Goal: Task Accomplishment & Management: Manage account settings

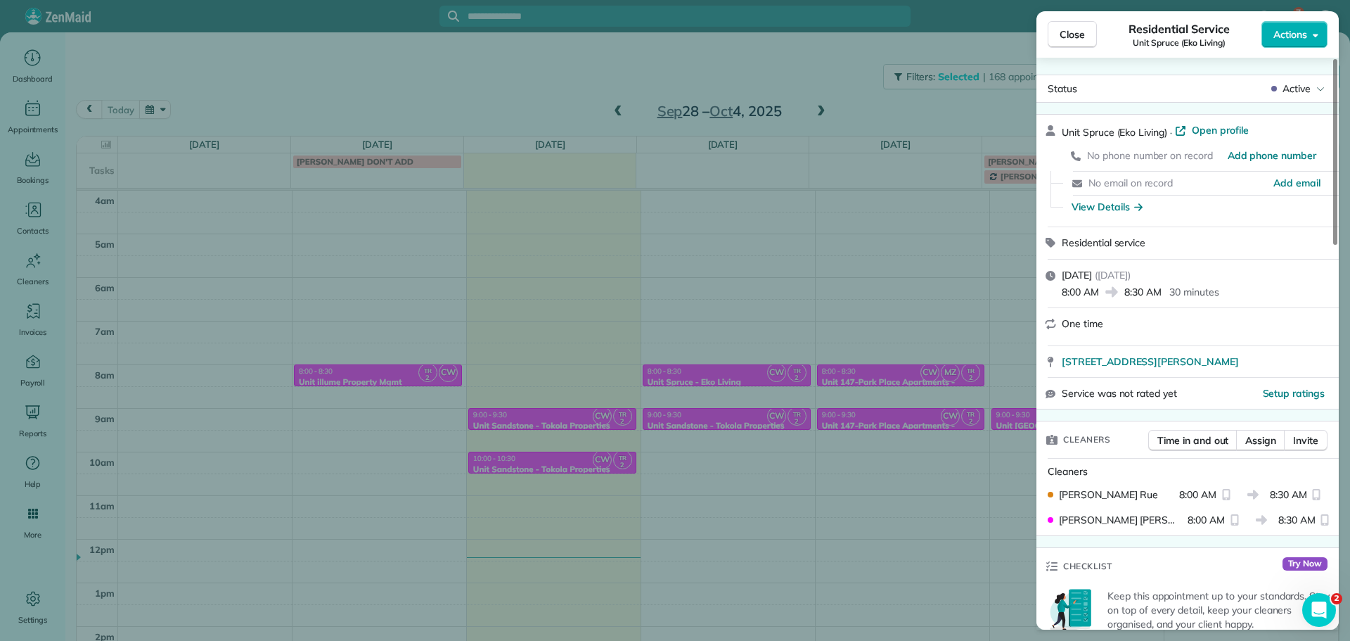
scroll to position [91, 0]
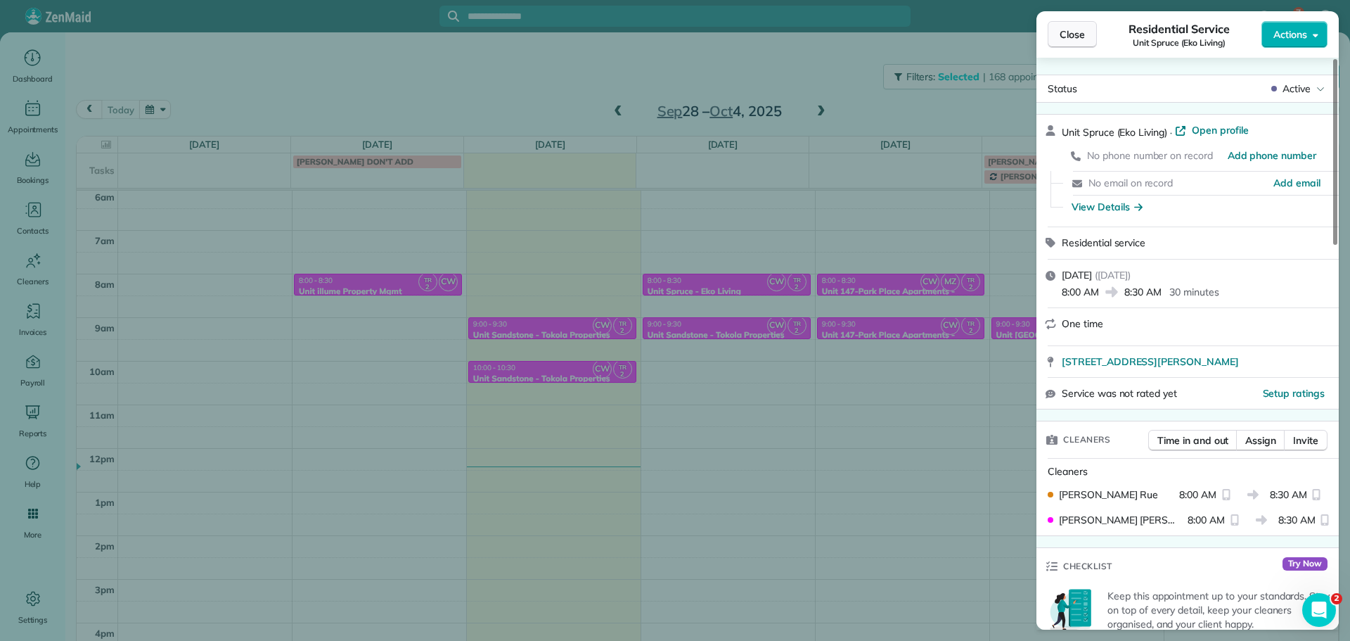
click at [1085, 40] on button "Close" at bounding box center [1072, 34] width 49 height 27
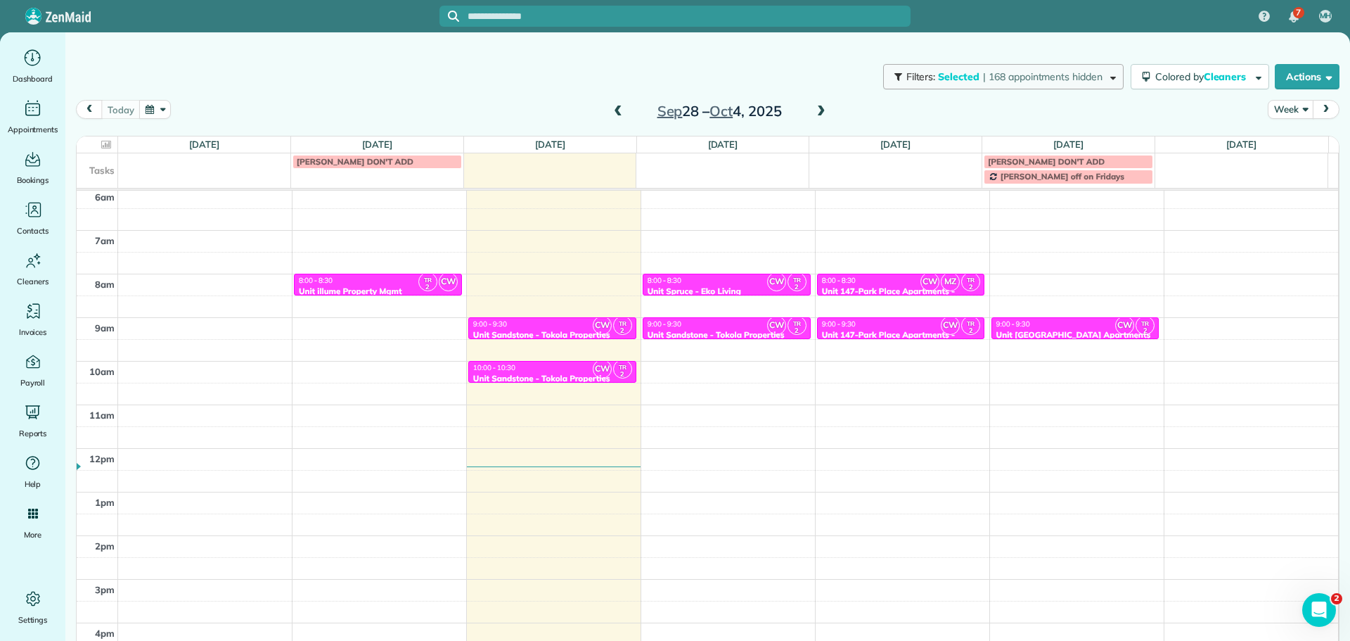
click at [1063, 73] on span "| 168 appointments hidden" at bounding box center [1043, 76] width 120 height 13
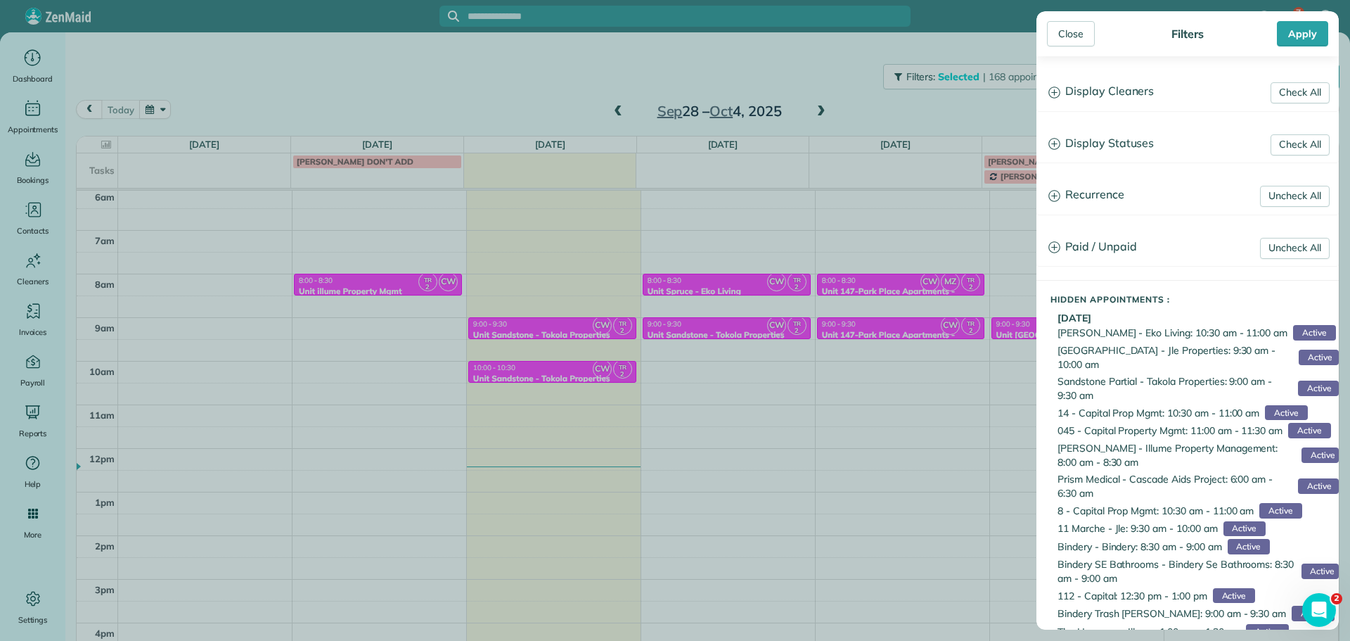
click at [1126, 94] on h3 "Display Cleaners" at bounding box center [1187, 92] width 301 height 36
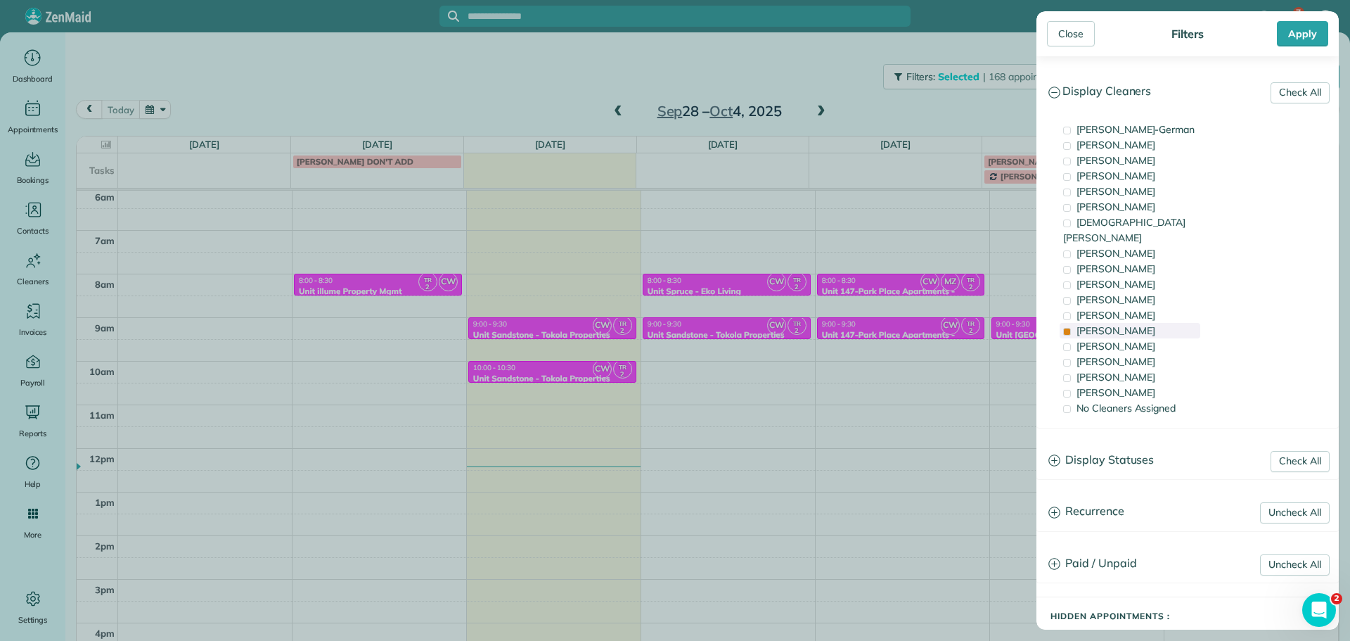
click at [1126, 324] on span "[PERSON_NAME]" at bounding box center [1116, 330] width 79 height 13
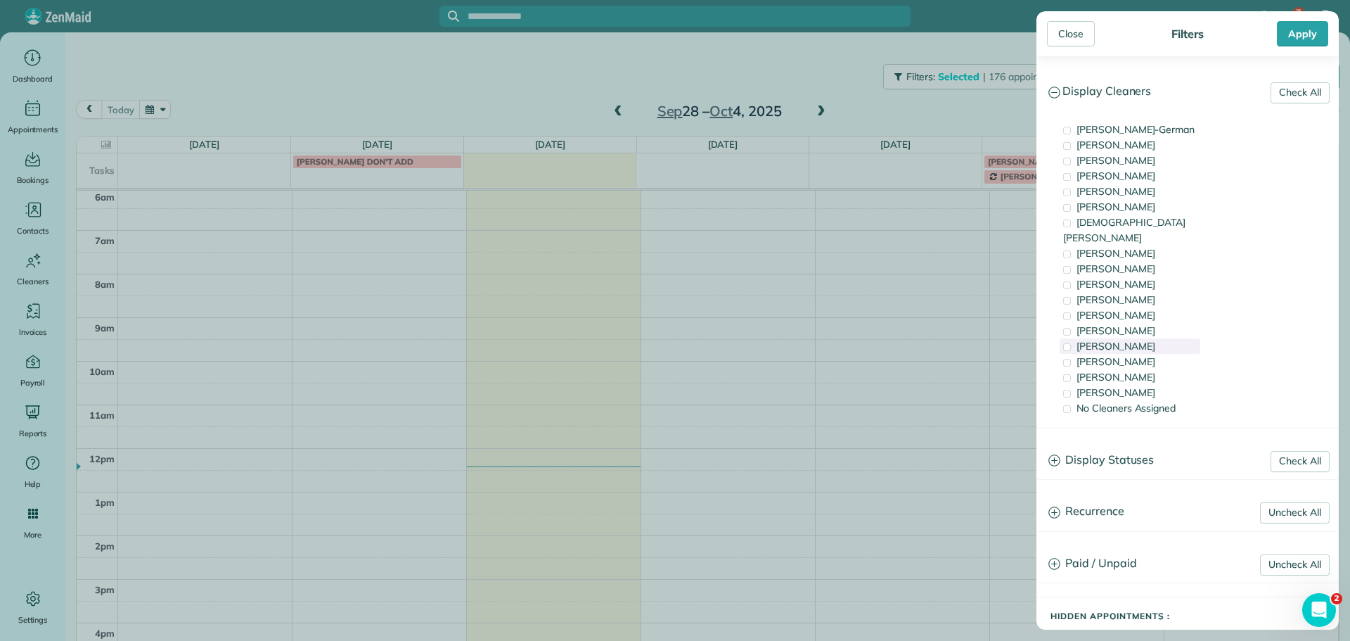
click at [1131, 340] on span "[PERSON_NAME]" at bounding box center [1116, 346] width 79 height 13
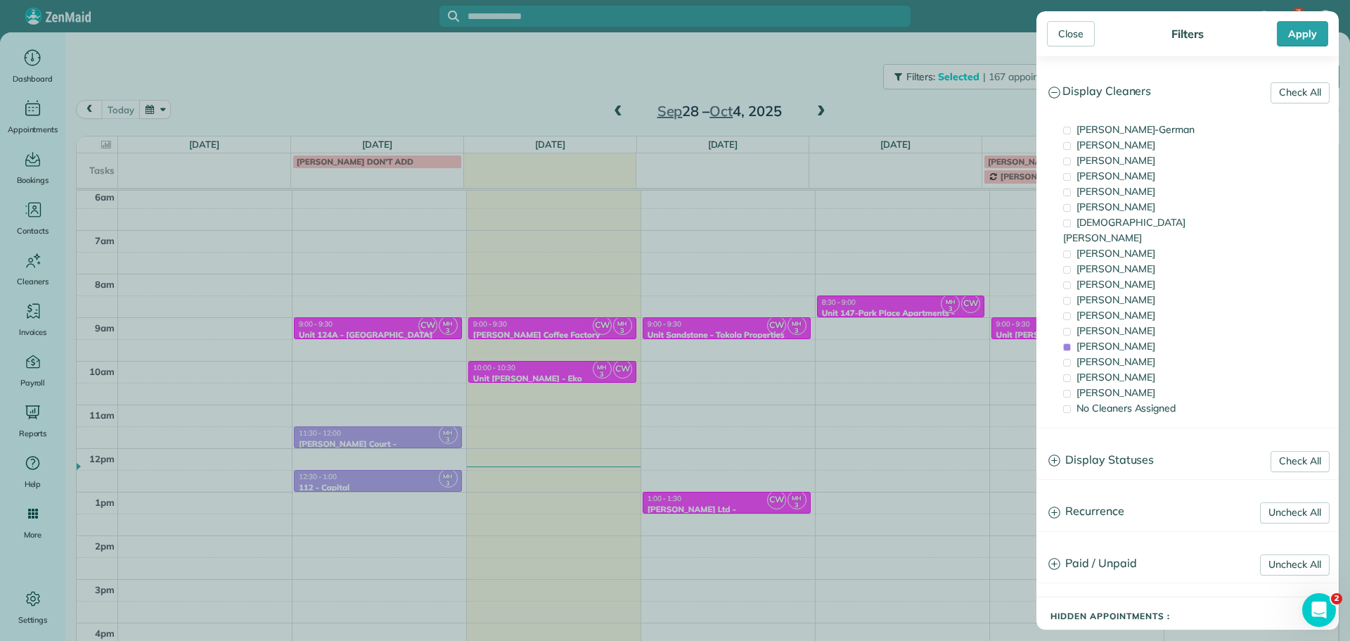
click at [624, 366] on div "Close Filters Apply Check All Display Cleaners [PERSON_NAME]-German [PERSON_NAM…" at bounding box center [675, 320] width 1350 height 641
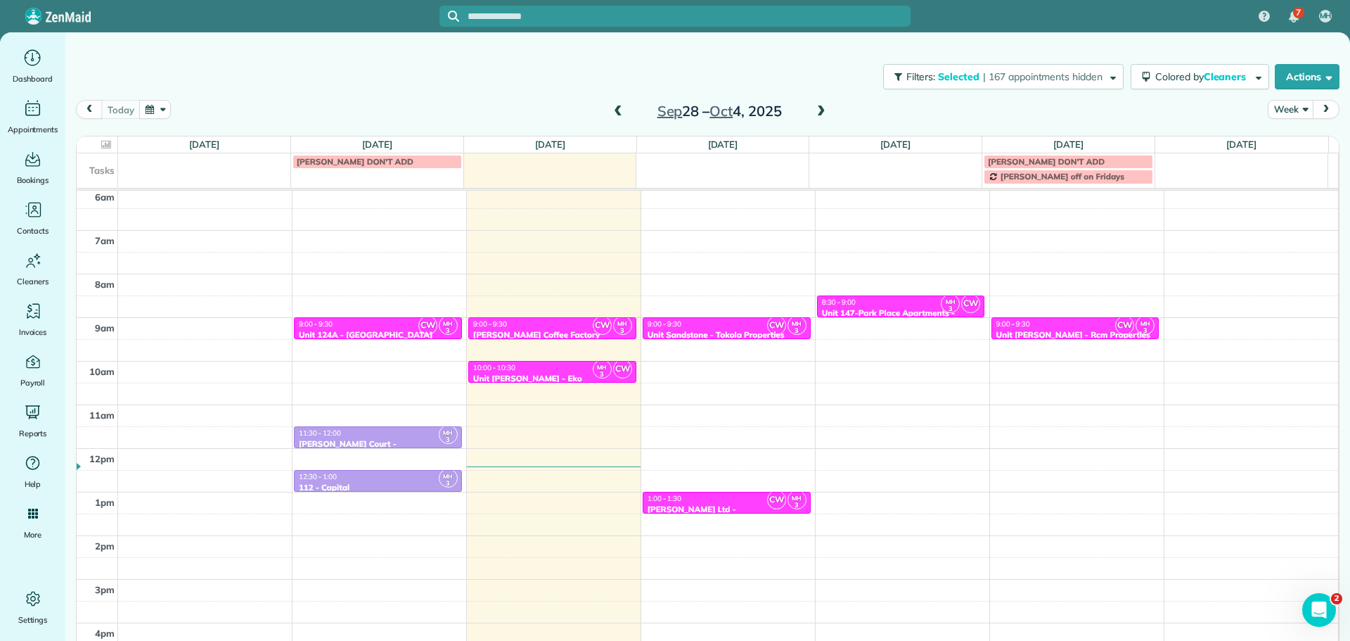
click at [565, 368] on div "10:00 - 10:30" at bounding box center [553, 367] width 160 height 9
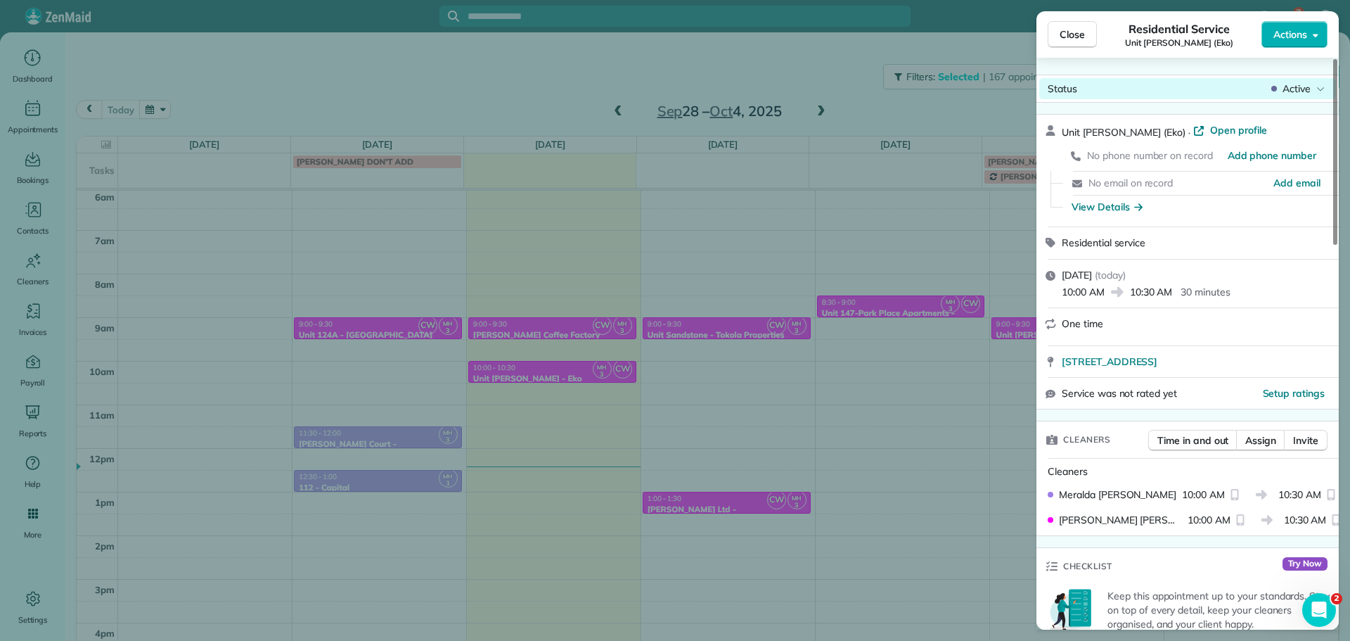
click at [1306, 92] on span "Active" at bounding box center [1297, 89] width 28 height 14
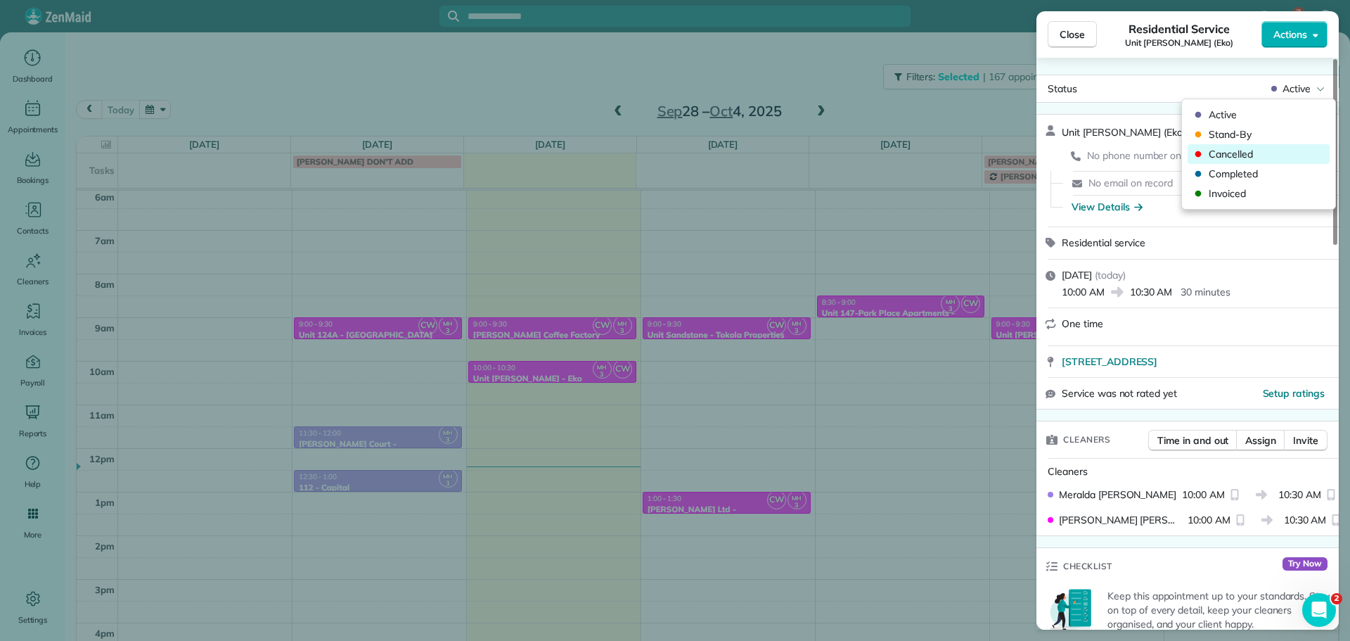
click at [1289, 155] on span "Cancelled" at bounding box center [1268, 154] width 118 height 14
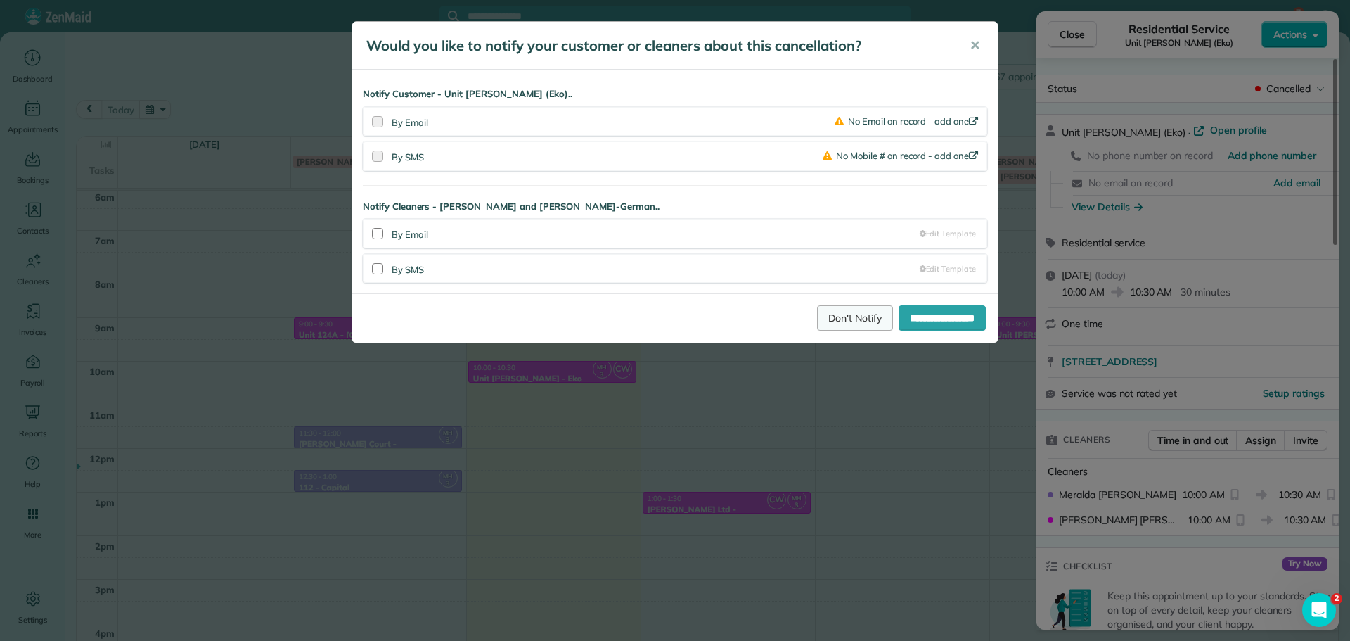
click at [839, 316] on link "Don't Notify" at bounding box center [855, 317] width 76 height 25
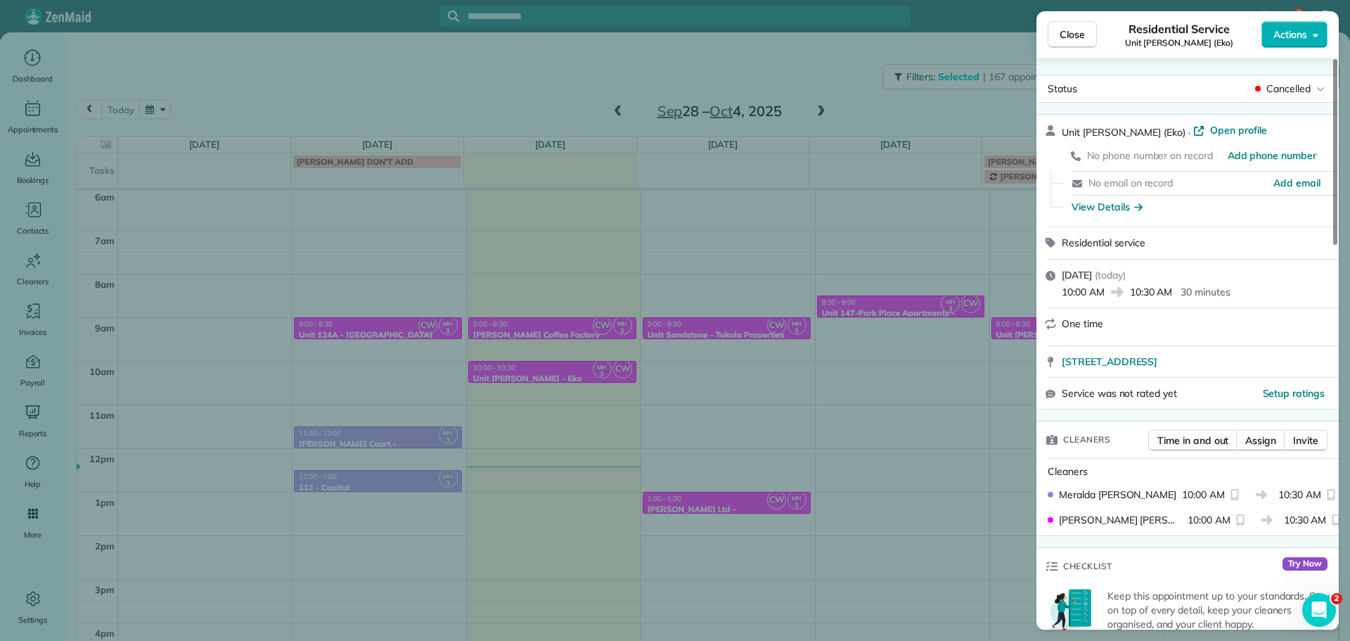
click at [759, 64] on div "Close Residential Service Unit [PERSON_NAME] (Eko) Actions Status Cancelled Uni…" at bounding box center [675, 320] width 1350 height 641
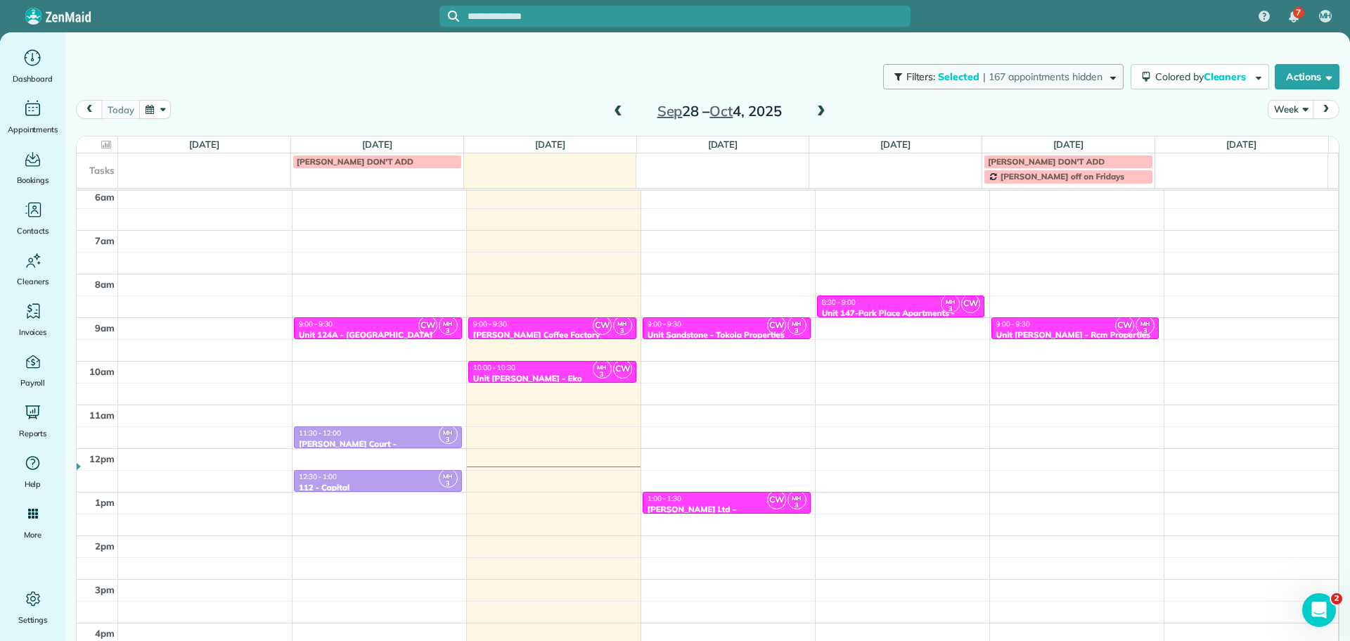
click at [1021, 72] on span "| 167 appointments hidden" at bounding box center [1043, 76] width 120 height 13
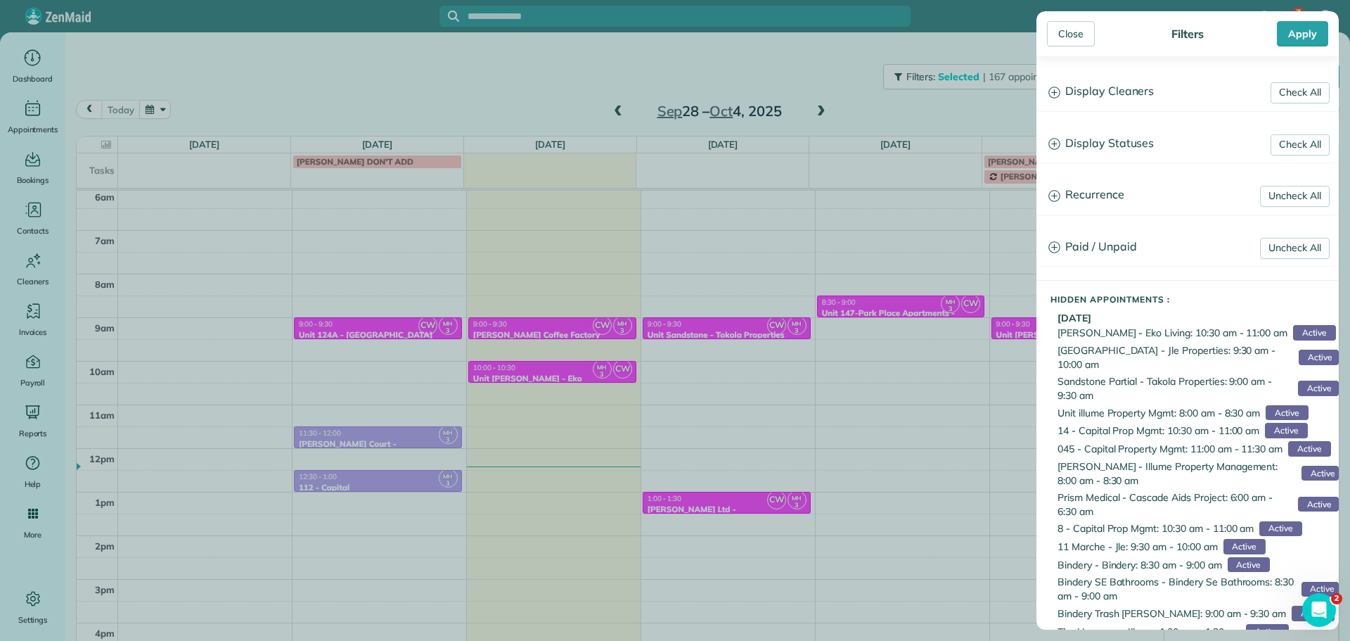
click at [1106, 87] on h3 "Display Cleaners" at bounding box center [1187, 92] width 301 height 36
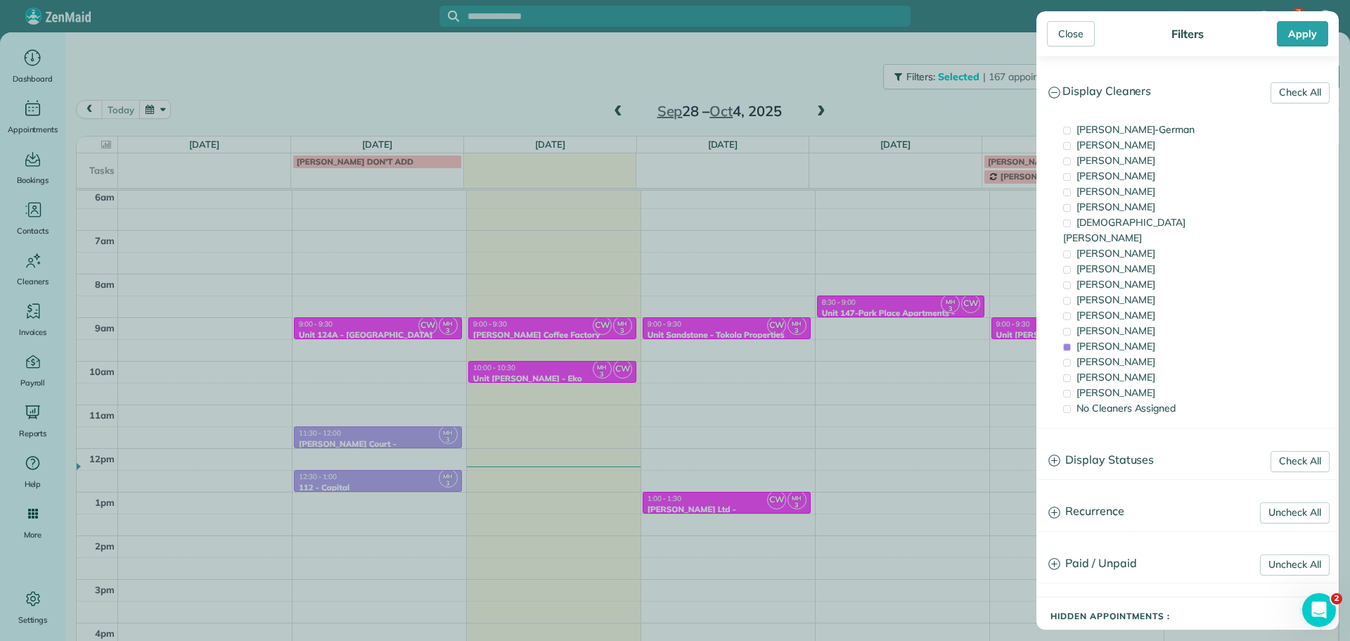
click at [1106, 87] on h3 "Display Cleaners" at bounding box center [1187, 92] width 301 height 36
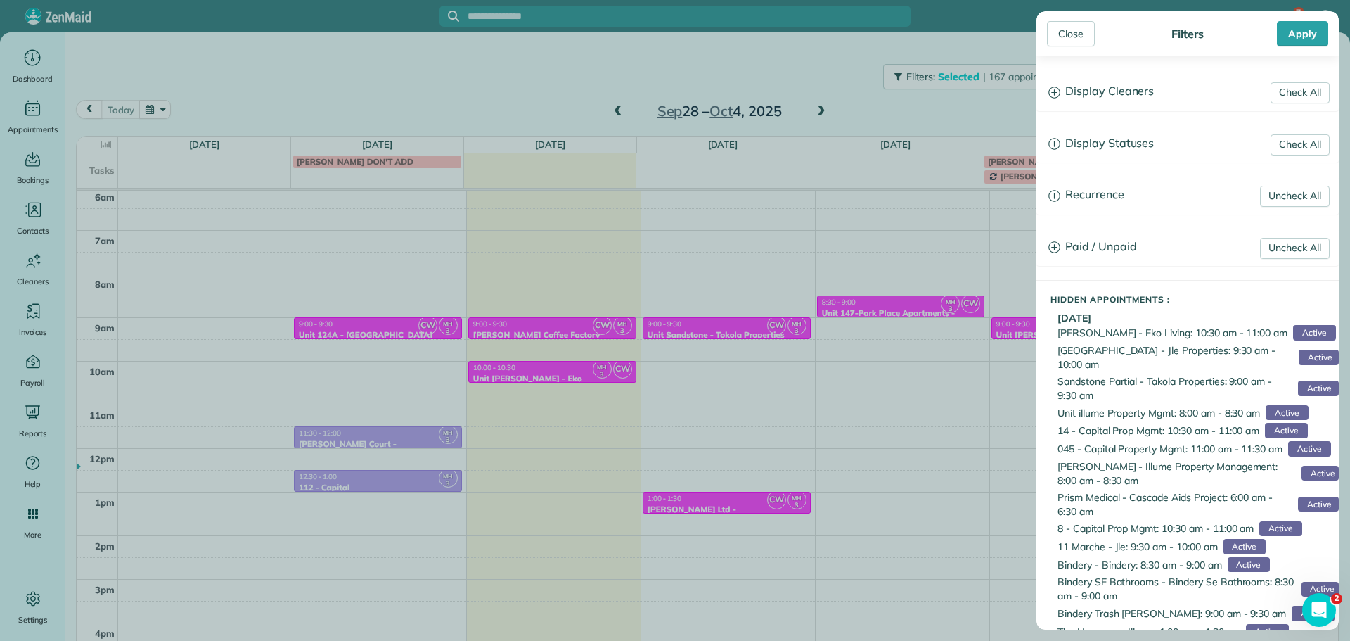
click at [1136, 134] on h3 "Display Statuses" at bounding box center [1187, 144] width 301 height 36
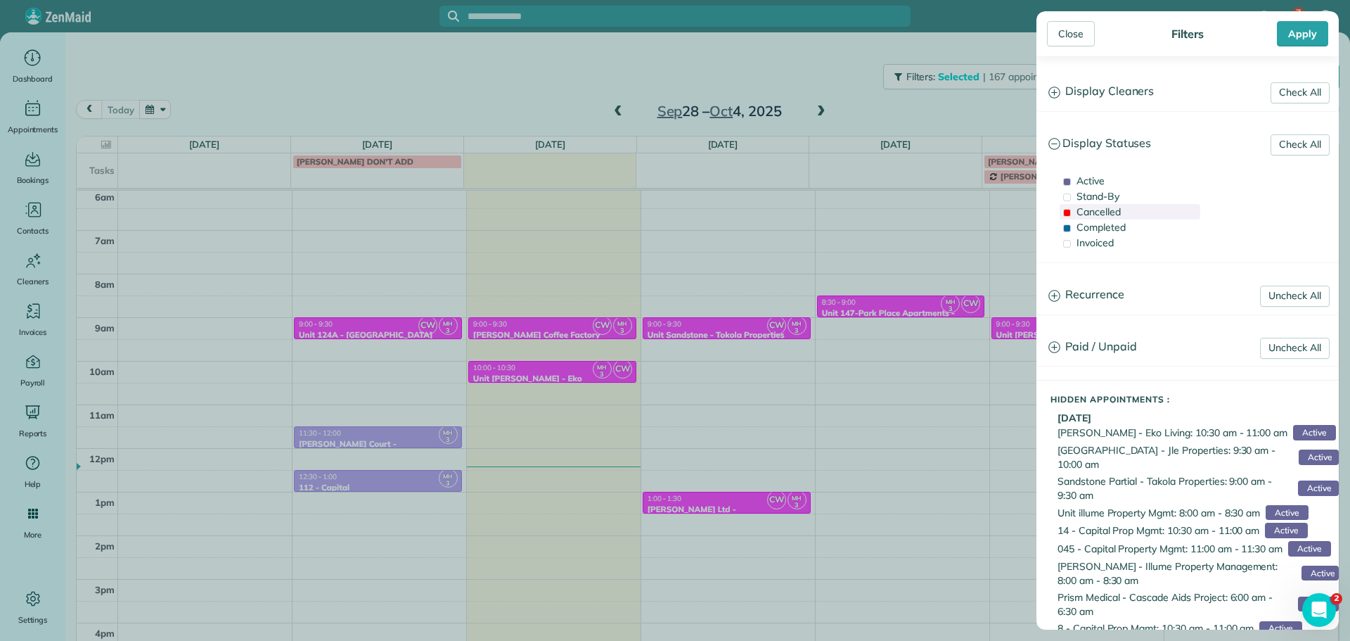
click at [1116, 210] on span "Cancelled" at bounding box center [1099, 211] width 44 height 13
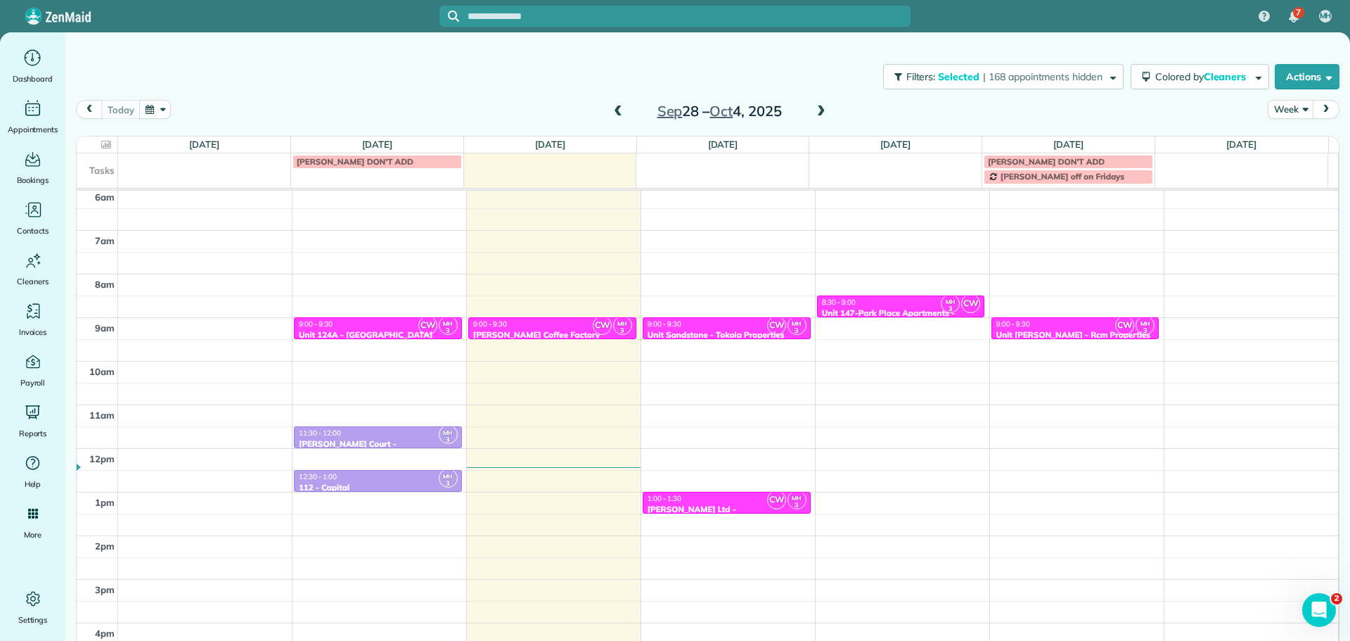
click at [911, 115] on div "Close Filters Apply Check All Display Cleaners [PERSON_NAME]-German [PERSON_NAM…" at bounding box center [675, 320] width 1350 height 641
